Goal: Task Accomplishment & Management: Use online tool/utility

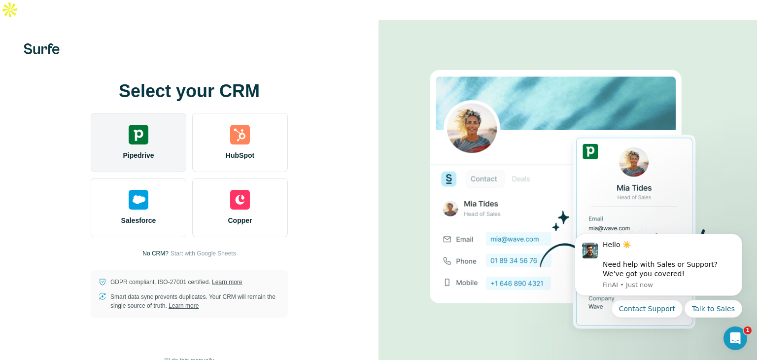
click at [118, 126] on div "Pipedrive" at bounding box center [139, 142] width 96 height 59
click at [149, 150] on span "Pipedrive" at bounding box center [138, 155] width 31 height 10
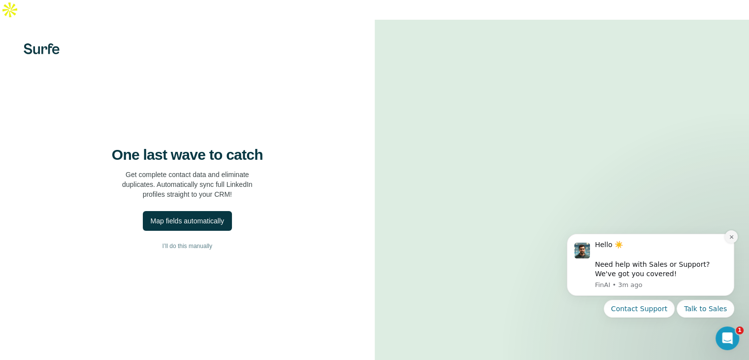
click at [730, 234] on icon "Dismiss notification" at bounding box center [731, 236] width 5 height 5
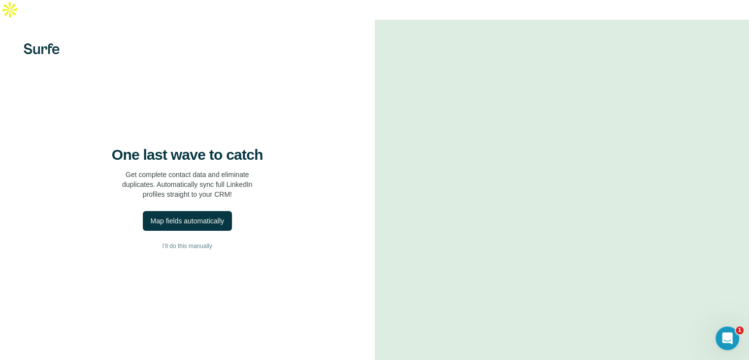
click at [205, 233] on div "One last wave to catch Get complete contact data and eliminate duplicates. Auto…" at bounding box center [187, 200] width 375 height 360
click at [208, 226] on div "Map fields automatically" at bounding box center [187, 221] width 73 height 10
